Goal: Transaction & Acquisition: Purchase product/service

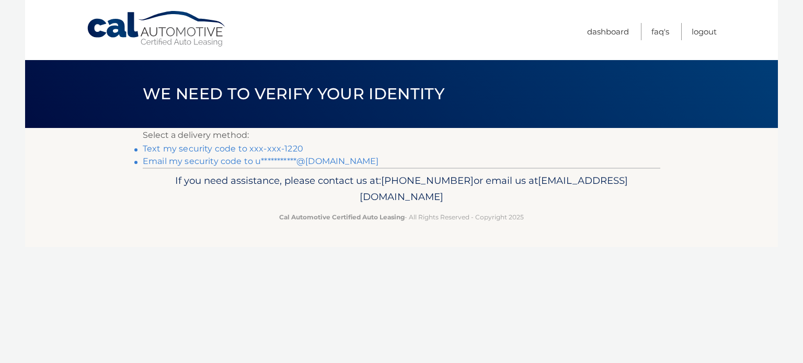
click at [191, 147] on link "Text my security code to xxx-xxx-1220" at bounding box center [223, 149] width 160 height 10
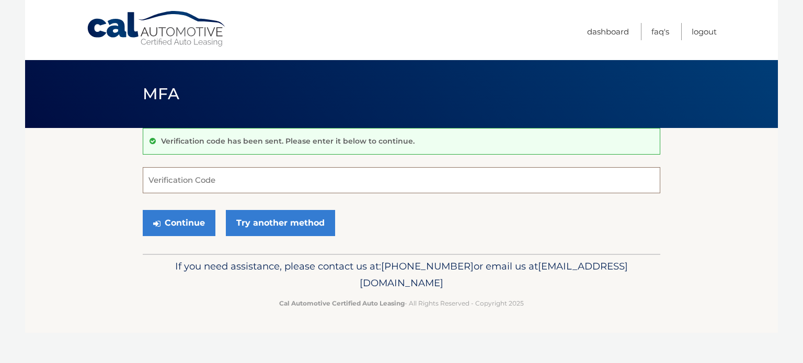
click at [203, 189] on input "Verification Code" at bounding box center [401, 180] width 517 height 26
type input "898990"
click at [143, 210] on button "Continue" at bounding box center [179, 223] width 73 height 26
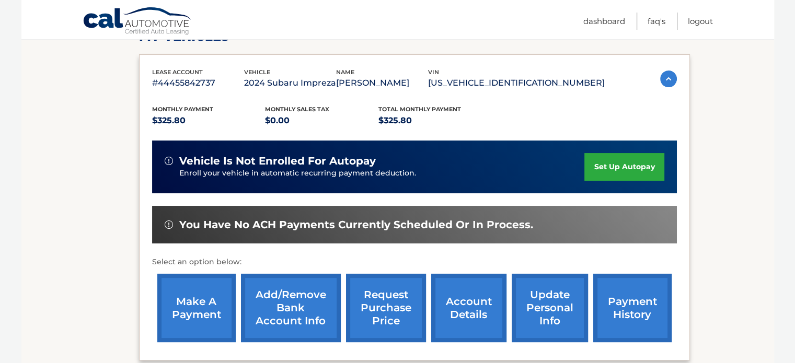
scroll to position [160, 0]
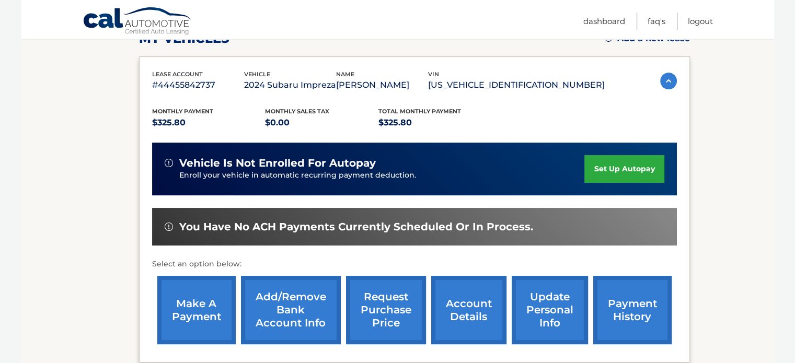
click at [202, 319] on link "make a payment" at bounding box center [196, 310] width 78 height 68
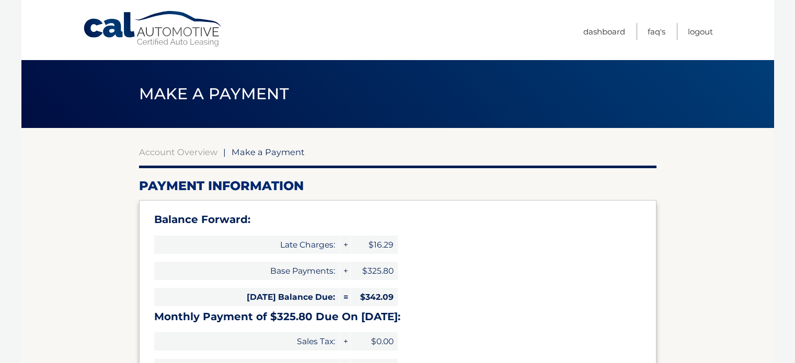
select select "OTIwZTI3MWItMjI3Mi00MDFkLThlMzYtMTc5MzBkOWJjMDVk"
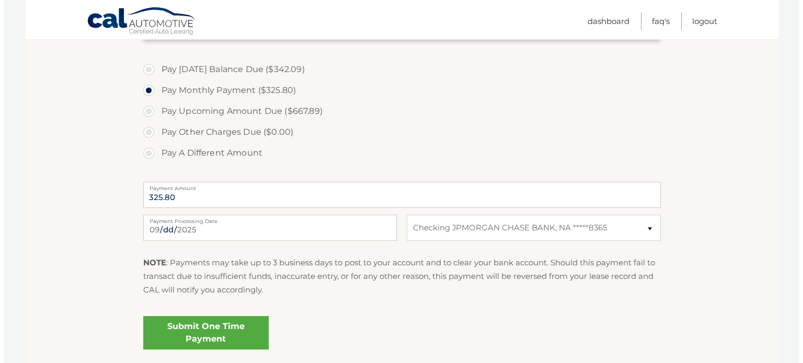
scroll to position [412, 0]
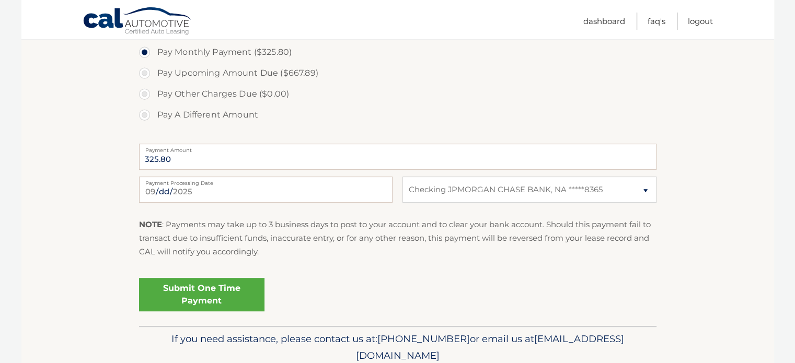
click at [215, 292] on link "Submit One Time Payment" at bounding box center [201, 294] width 125 height 33
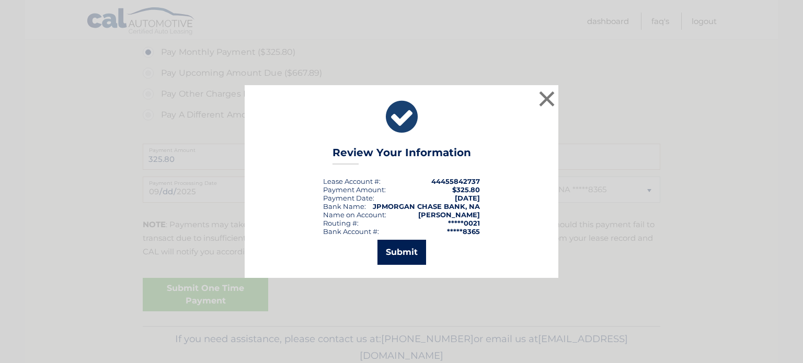
click at [412, 258] on button "Submit" at bounding box center [401, 252] width 49 height 25
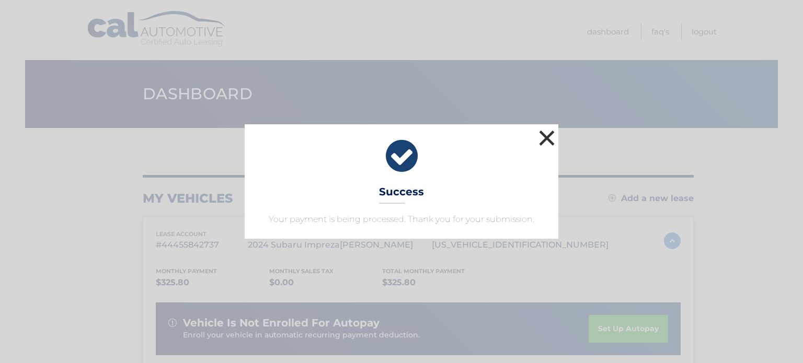
click at [547, 142] on button "×" at bounding box center [546, 138] width 21 height 21
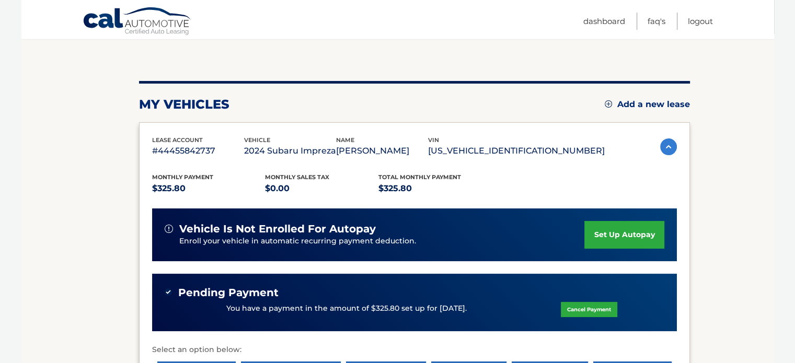
scroll to position [99, 0]
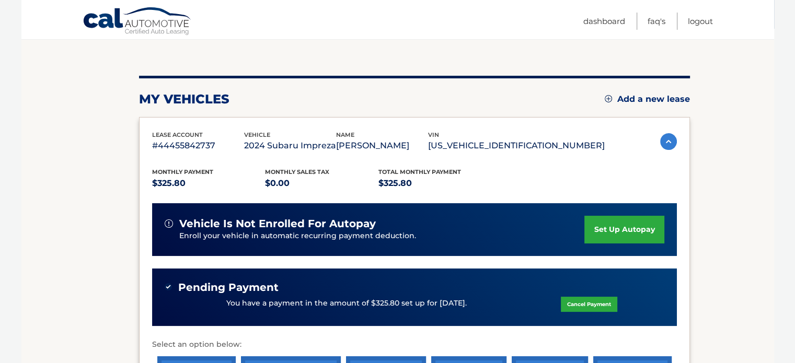
click at [641, 236] on link "set up autopay" at bounding box center [623, 230] width 79 height 28
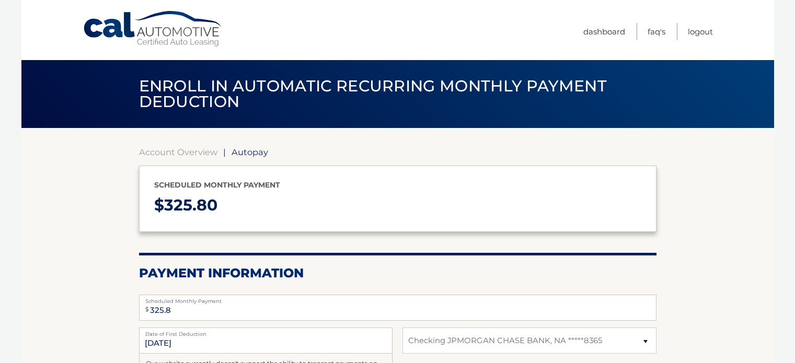
select select "OTIwZTI3MWItMjI3Mi00MDFkLThlMzYtMTc5MzBkOWJjMDVk"
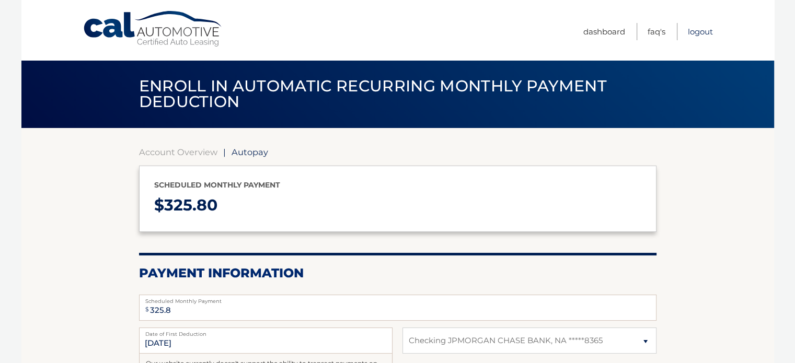
click at [705, 28] on link "Logout" at bounding box center [700, 31] width 25 height 17
